Goal: Information Seeking & Learning: Understand process/instructions

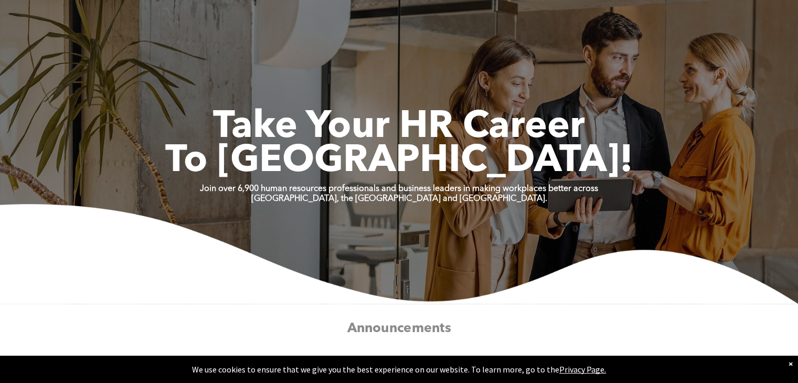
scroll to position [315, 0]
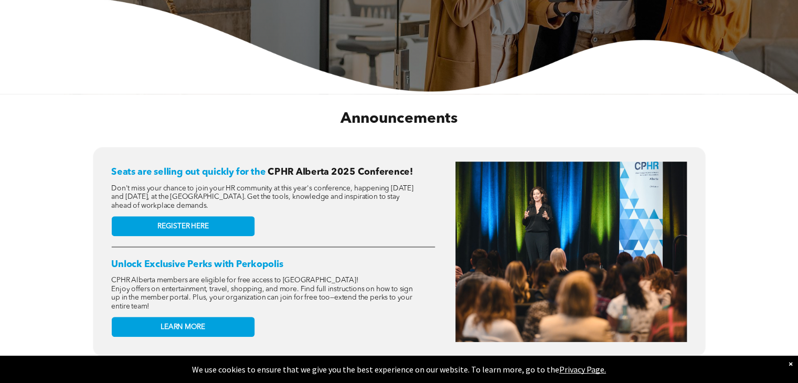
click at [363, 190] on span "Don't miss your chance to join your HR community at this year's conference, hap…" at bounding box center [262, 197] width 302 height 25
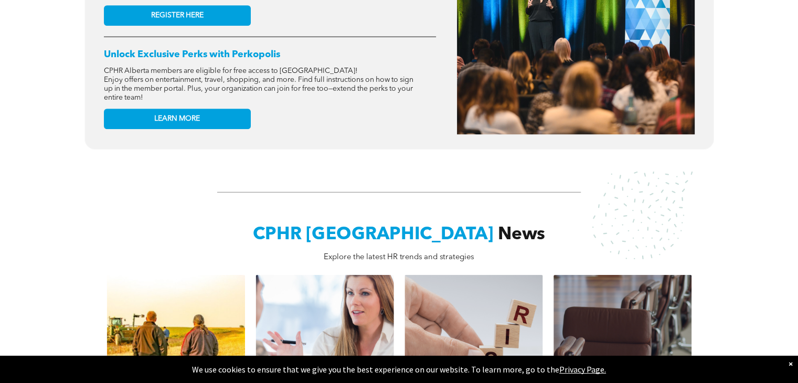
scroll to position [472, 0]
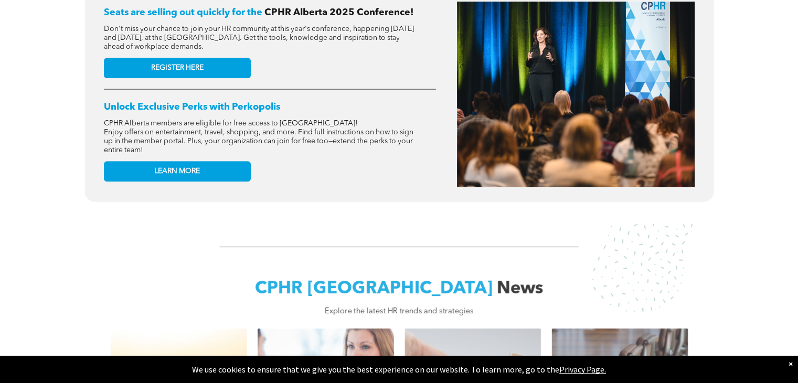
click at [56, 103] on div "Seats are selling out quickly for the CPHR Alberta 2025 Conference! Don't miss …" at bounding box center [399, 101] width 798 height 231
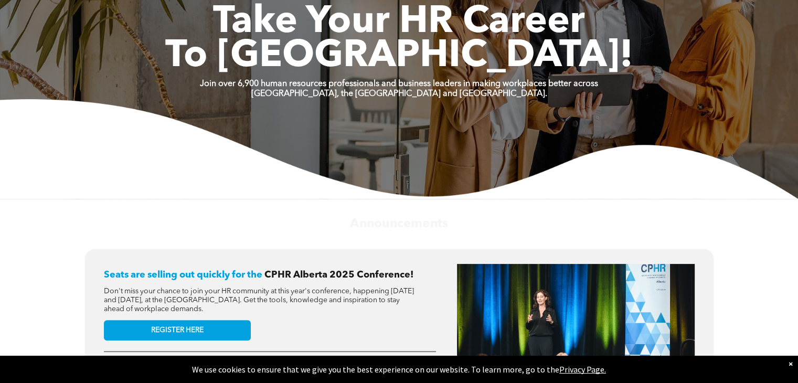
scroll to position [0, 0]
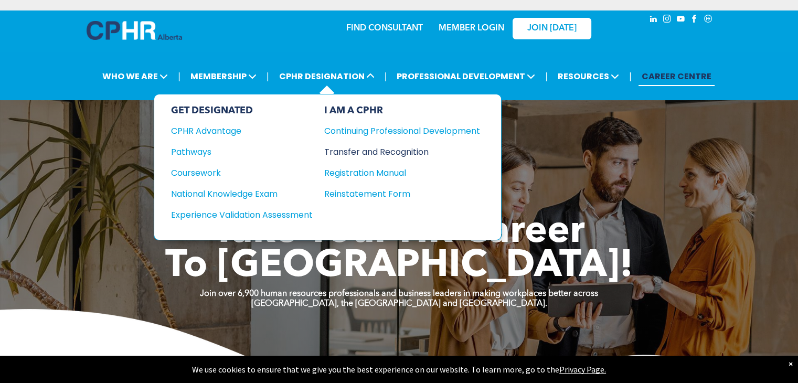
click at [376, 150] on div "Transfer and Recognition" at bounding box center [394, 151] width 140 height 13
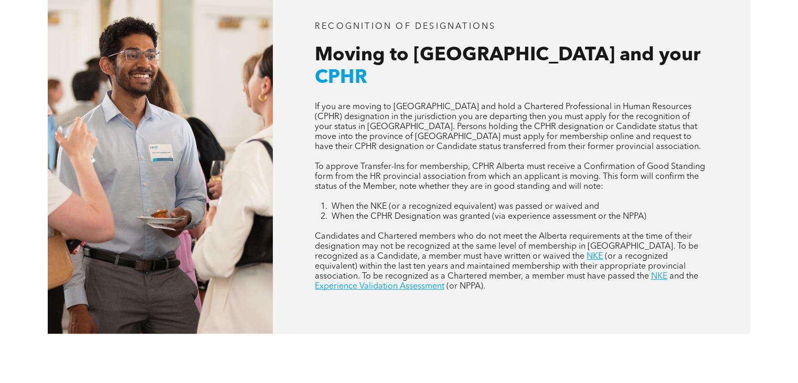
scroll to position [472, 0]
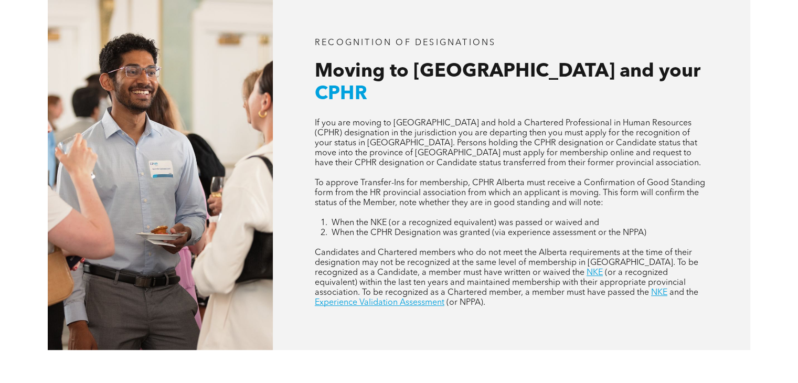
click at [443, 168] on p at bounding box center [512, 173] width 394 height 10
click at [424, 121] on span "If you are moving to Alberta and hold a Chartered Professional in Human Resourc…" at bounding box center [508, 143] width 386 height 48
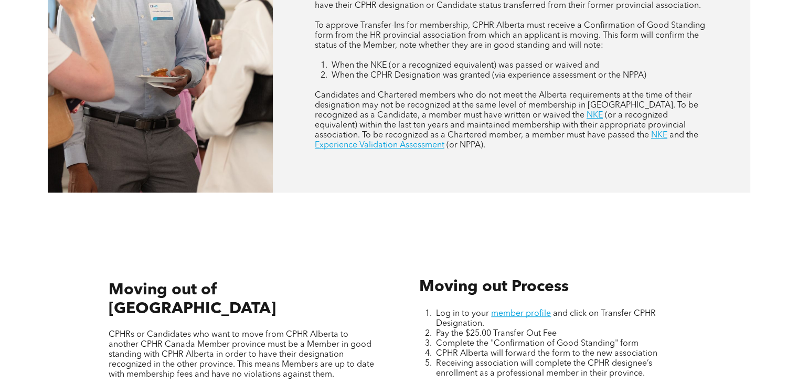
click at [399, 205] on div "RECOGNITION OF DESIGNATIONS Moving to Alberta and your CPHR If you are moving t…" at bounding box center [399, 16] width 798 height 450
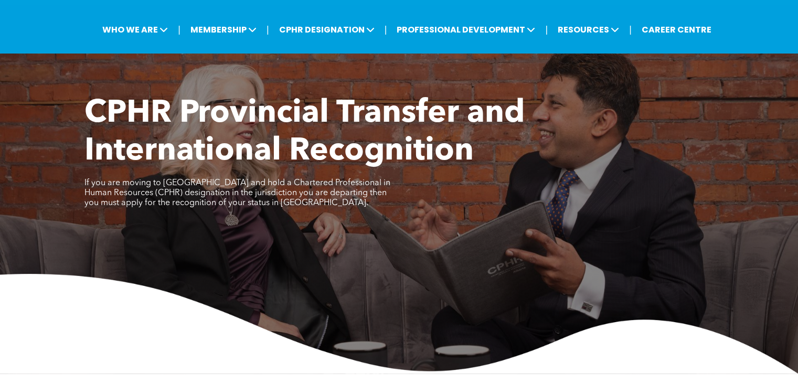
scroll to position [0, 0]
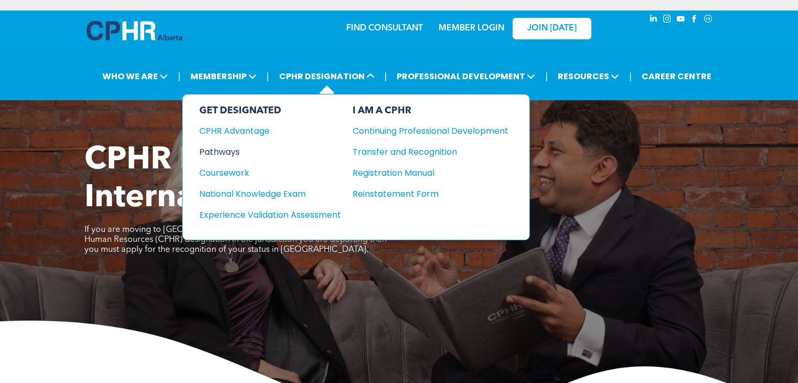
click at [227, 147] on div "Pathways" at bounding box center [263, 151] width 128 height 13
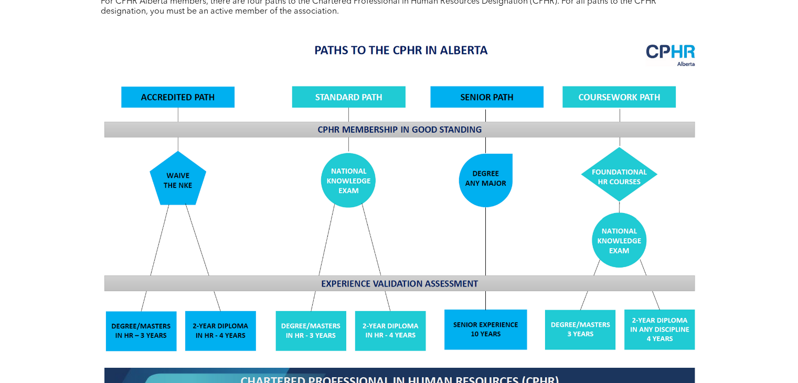
scroll to position [840, 0]
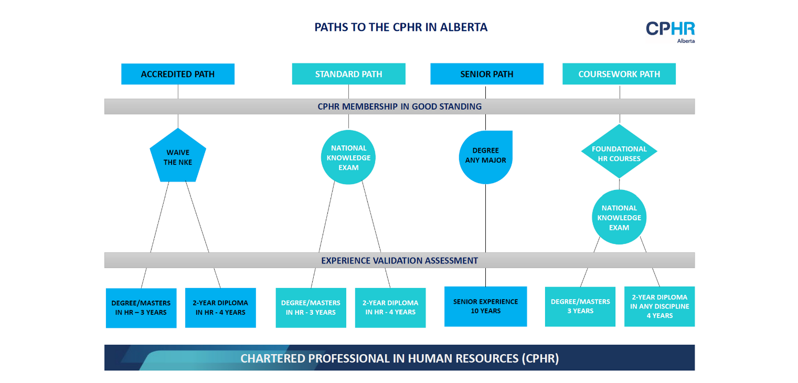
click at [408, 176] on img at bounding box center [400, 195] width 608 height 366
click at [722, 147] on div "CPHR Designation Pathways For CPHR Alberta members, there are four paths to the…" at bounding box center [399, 246] width 798 height 679
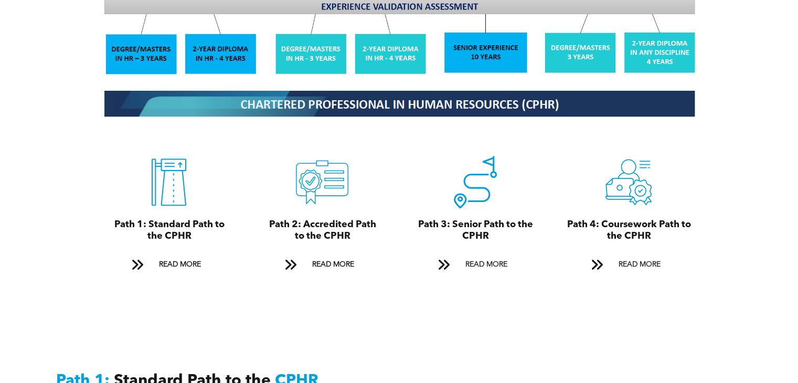
scroll to position [1102, 0]
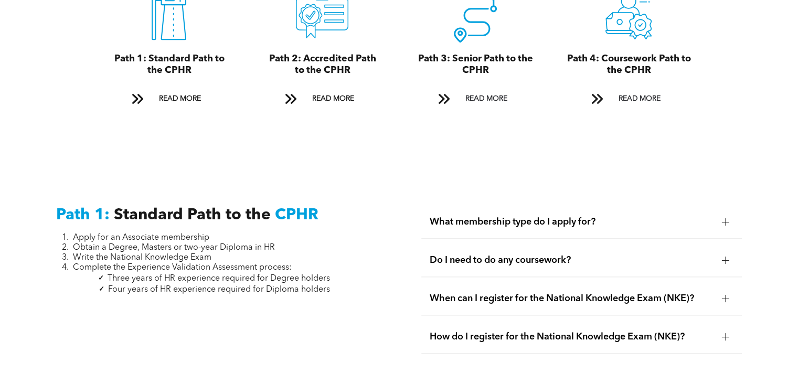
scroll to position [1312, 0]
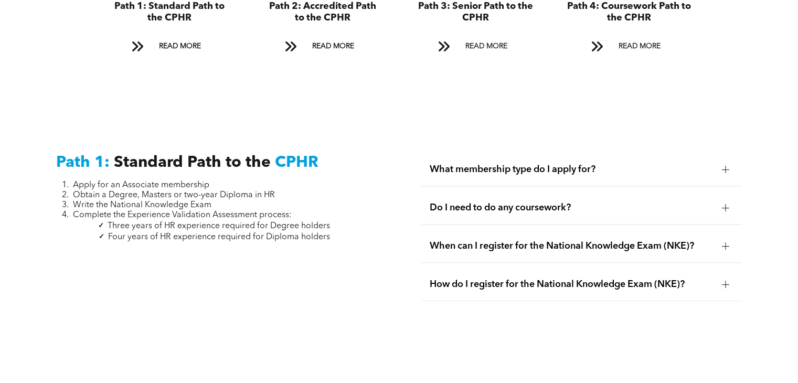
click at [216, 211] on span "Complete the Experience Validation Assessment process:" at bounding box center [182, 215] width 219 height 8
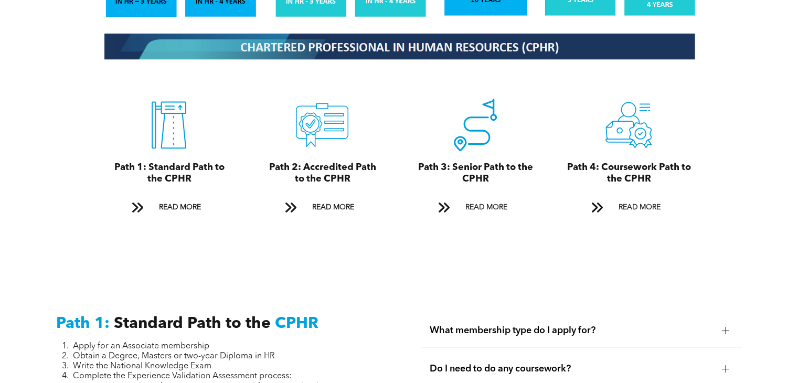
scroll to position [1154, 0]
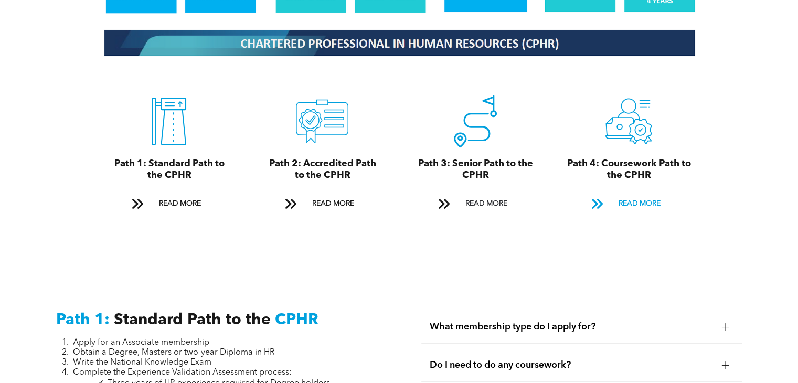
click at [643, 196] on span "READ MORE" at bounding box center [638, 203] width 49 height 19
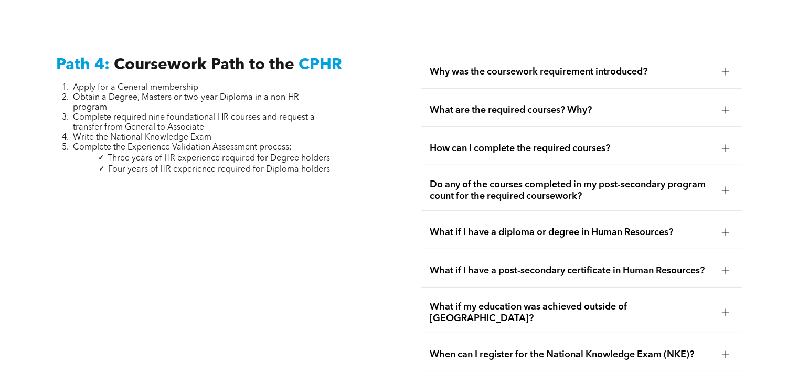
scroll to position [3094, 0]
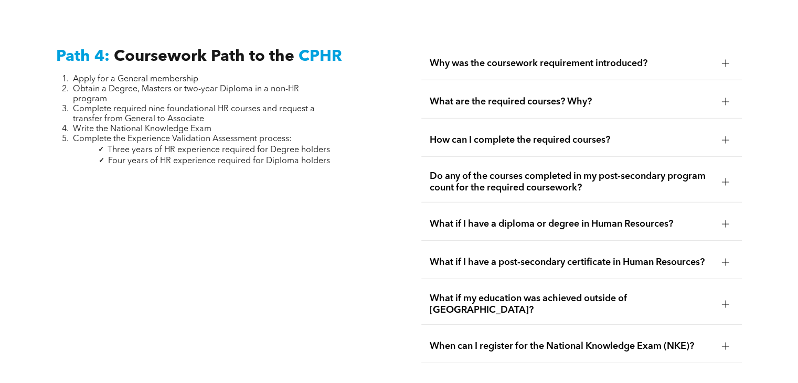
click at [260, 207] on div "Path 4: Coursework Path to the CPHR Apply for a General membership Obtain a Deg…" at bounding box center [216, 205] width 337 height 333
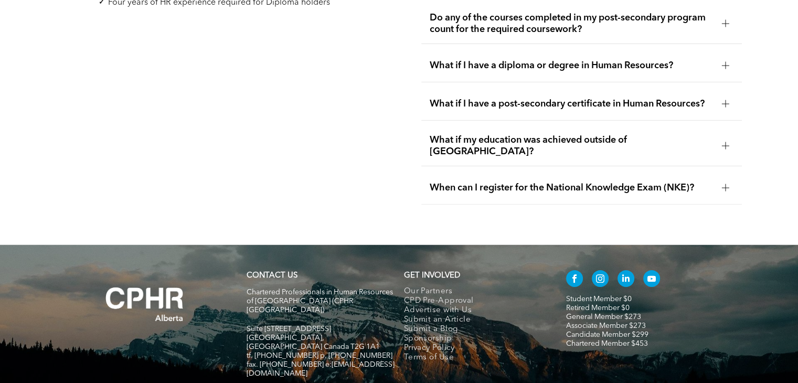
scroll to position [3252, 0]
click at [613, 60] on span "What if I have a diploma or degree in Human Resources?" at bounding box center [571, 66] width 283 height 12
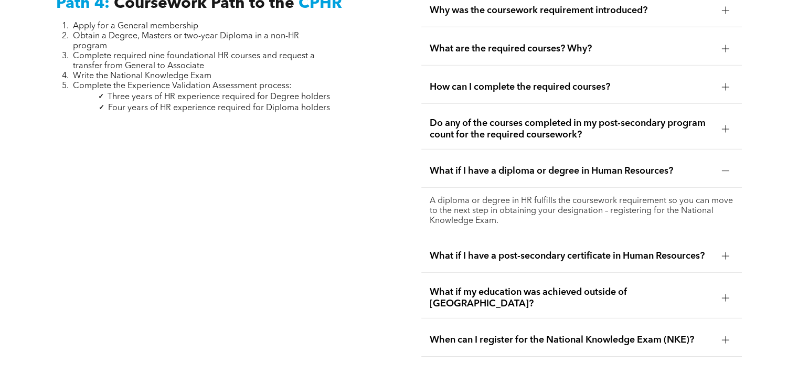
scroll to position [3095, 0]
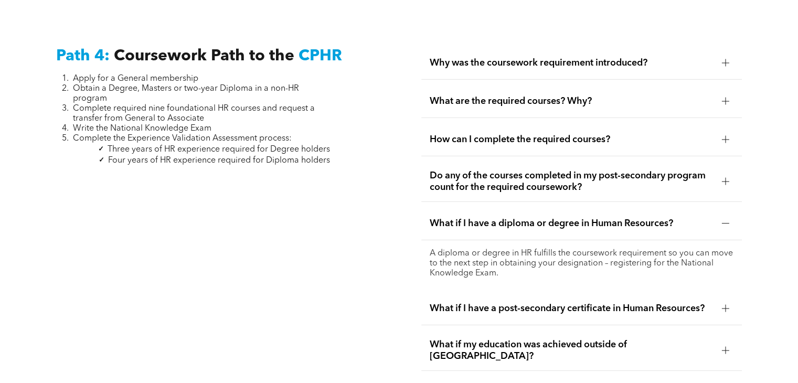
click at [150, 105] on span "Complete required nine foundational HR courses and request a transfer from Gene…" at bounding box center [194, 113] width 242 height 18
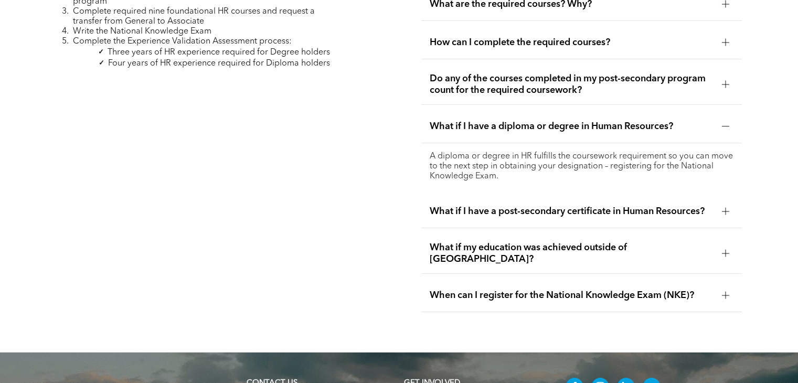
scroll to position [3199, 0]
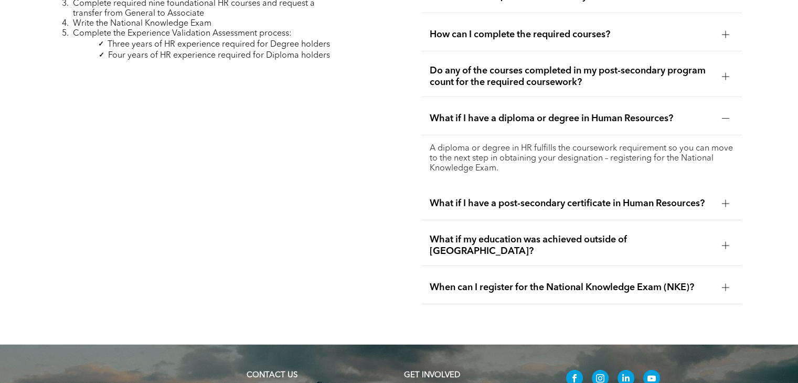
click at [600, 65] on span "Do any of the courses completed in my post-secondary program count for the requ…" at bounding box center [571, 76] width 283 height 23
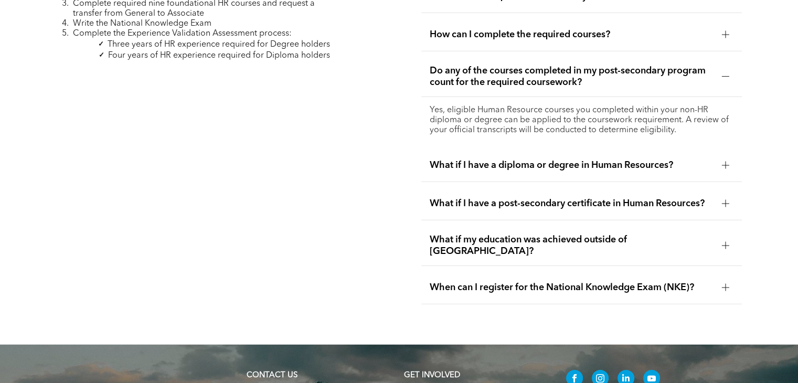
click at [566, 29] on span "How can I complete the required courses?" at bounding box center [571, 35] width 283 height 12
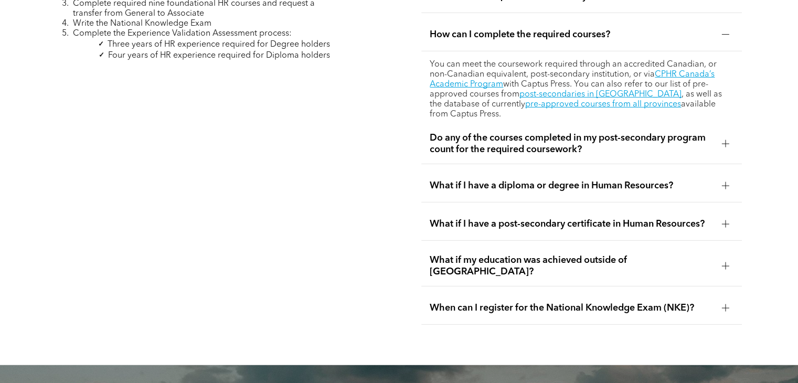
click at [181, 213] on div "Path 4: Coursework Path to the CPHR Apply for a General membership Obtain a Deg…" at bounding box center [216, 133] width 337 height 400
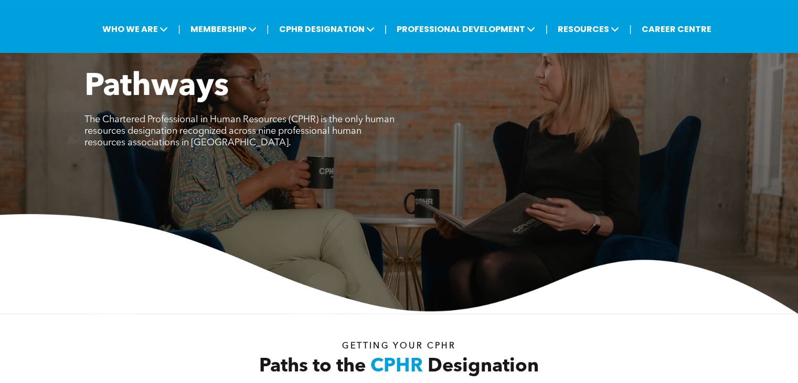
scroll to position [0, 0]
